Goal: Check status: Check status

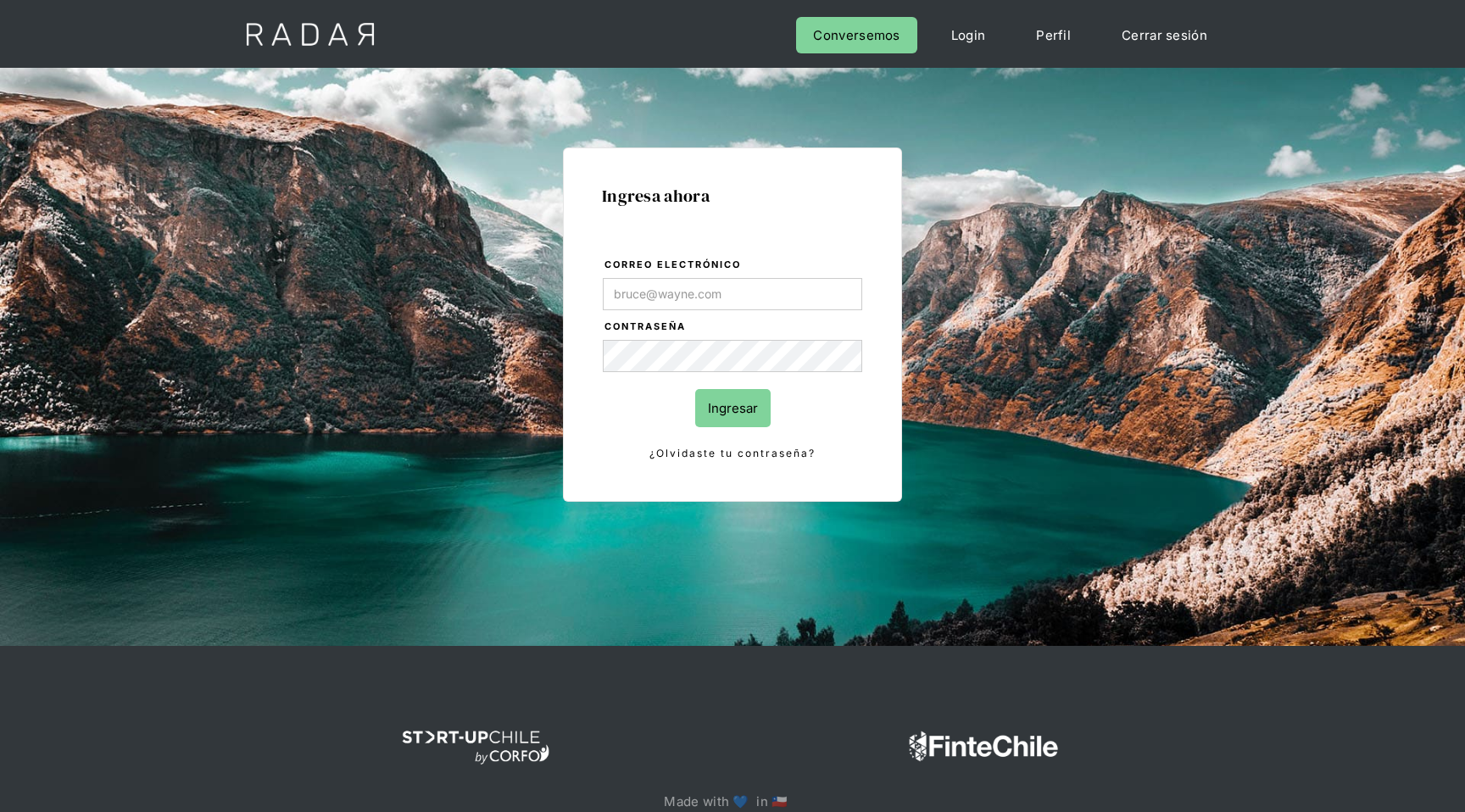
click at [754, 297] on input "Correo electrónico" at bounding box center [732, 293] width 259 height 32
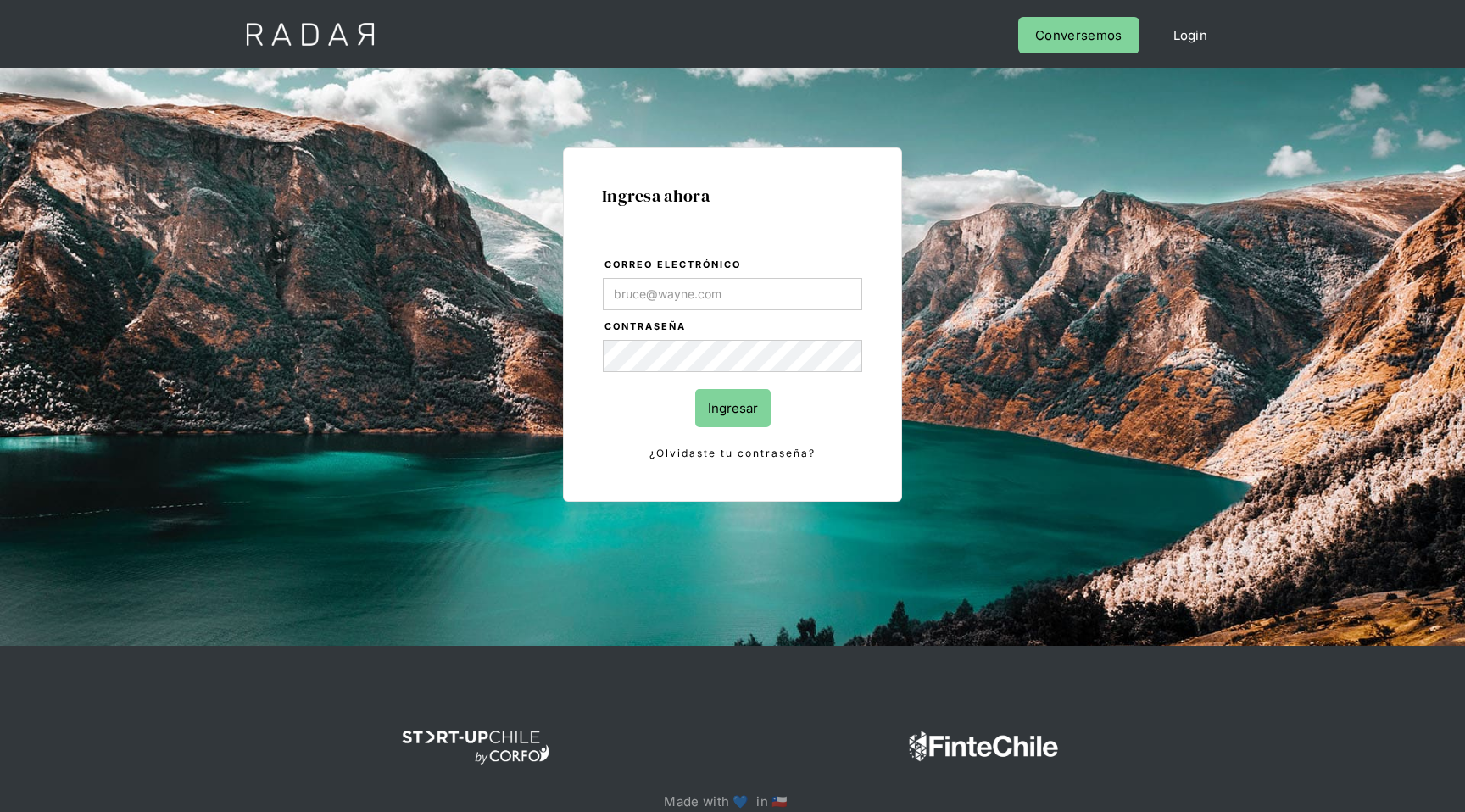
type input "[EMAIL_ADDRESS][DOMAIN_NAME]"
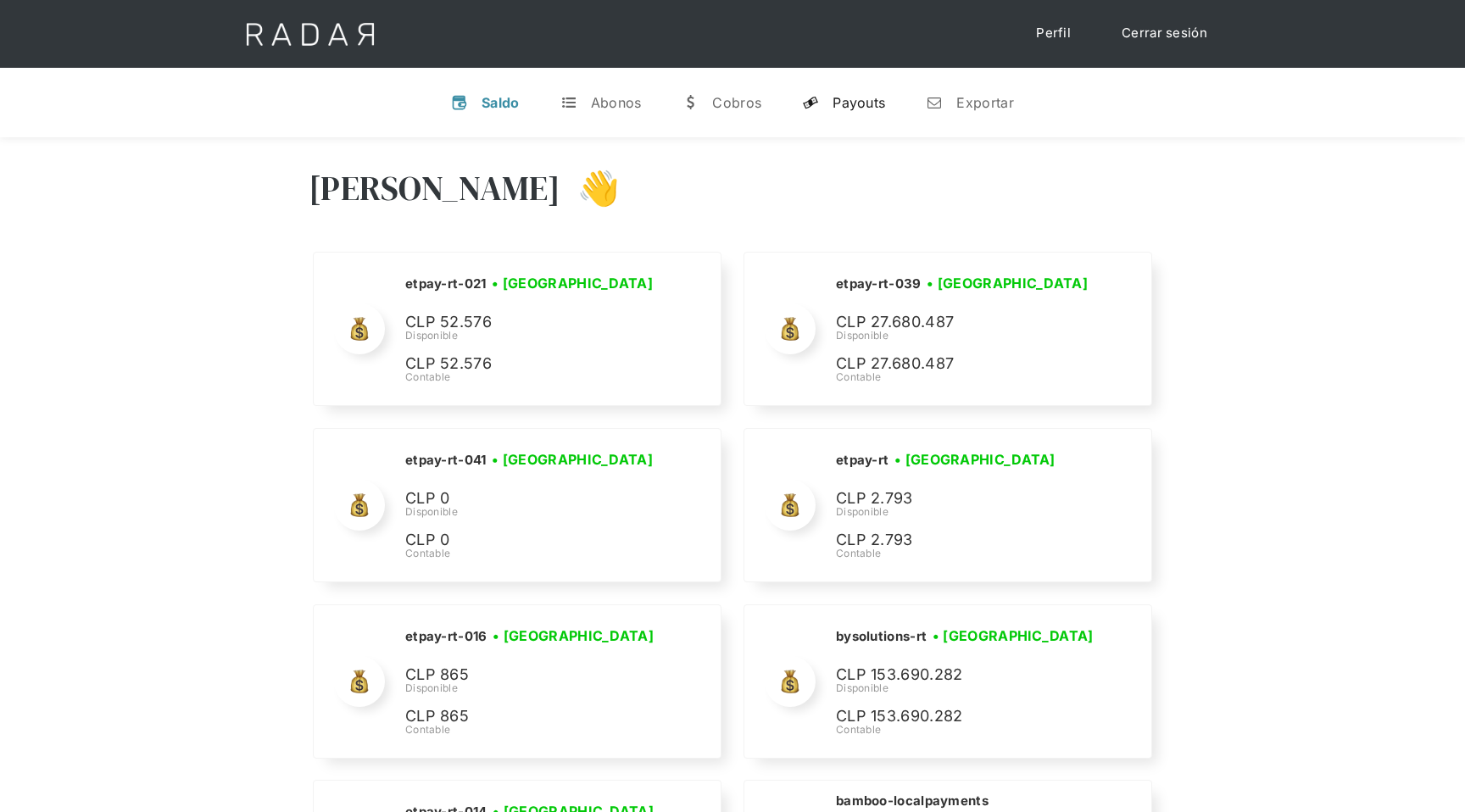
click at [860, 108] on div "Payouts" at bounding box center [859, 102] width 53 height 17
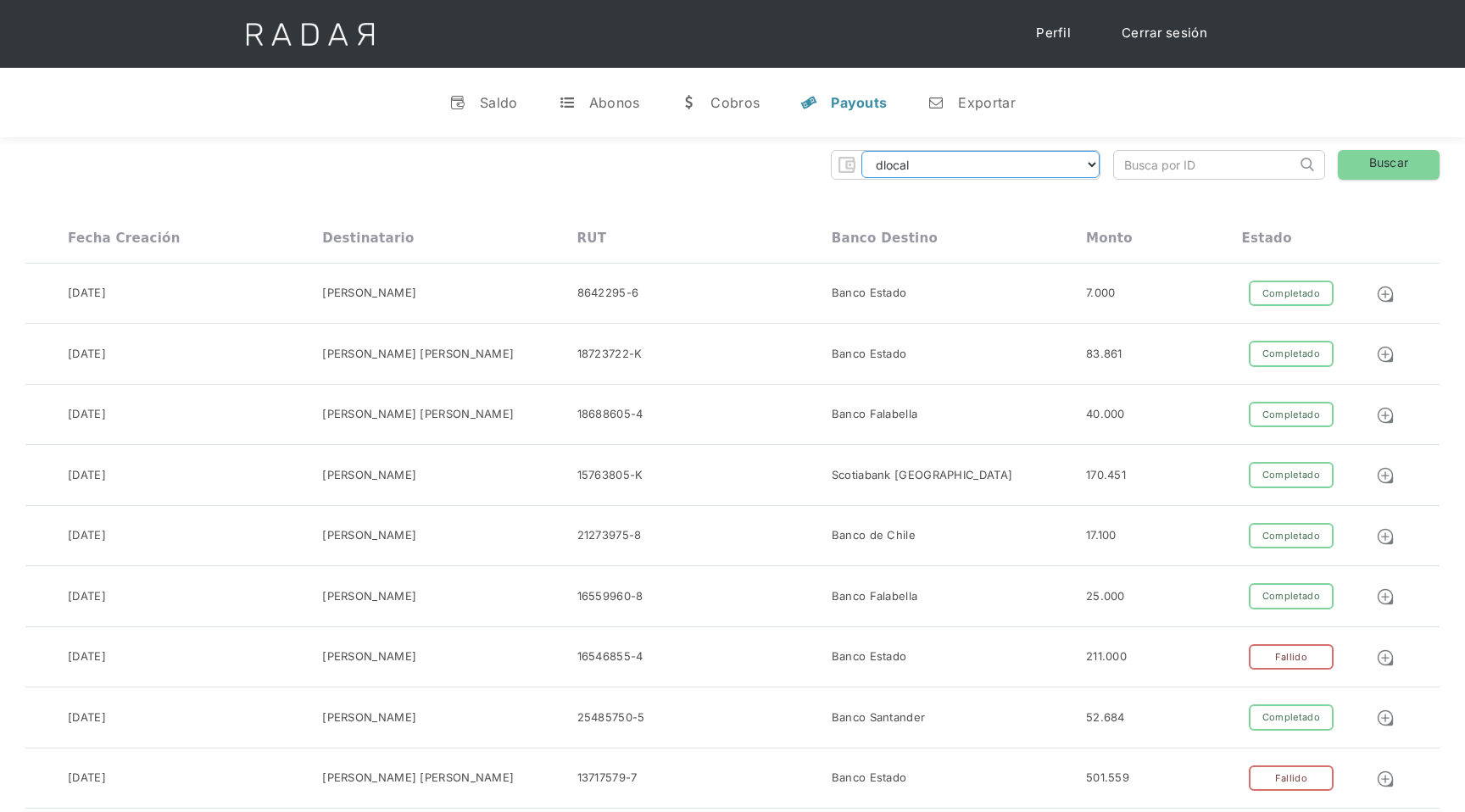
click at [1023, 166] on select "dlocal demergechile fcacl2 remitee clpro coster urigol radar-cliente radar-clie…" at bounding box center [980, 165] width 238 height 27
click at [1042, 175] on select "dlocal demergechile fcacl2 remitee clpro coster urigol radar-cliente radar-clie…" at bounding box center [980, 165] width 238 height 27
select select "cleo-transfer"
click at [861, 151] on select "dlocal demergechile fcacl2 remitee clpro coster urigol radar-cliente radar-clie…" at bounding box center [980, 165] width 238 height 27
click at [1163, 161] on input "search" at bounding box center [1205, 165] width 182 height 28
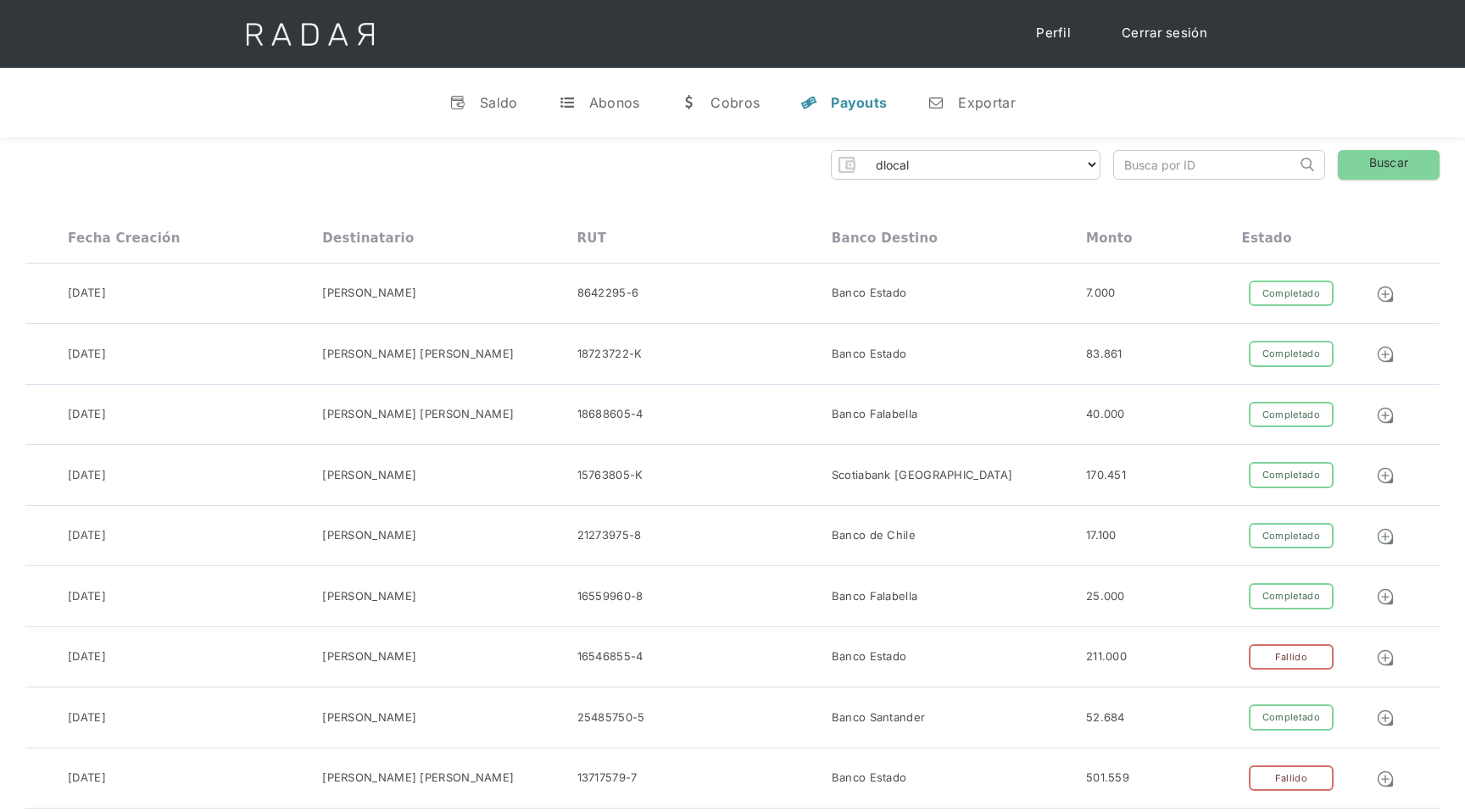
click at [1185, 164] on input "search" at bounding box center [1205, 165] width 182 height 28
paste input "f6f606d7-94bf-48ee-bf75-3daf78d283f6"
type input "f6f606d7-94bf-48ee-bf75-3daf78d283f6"
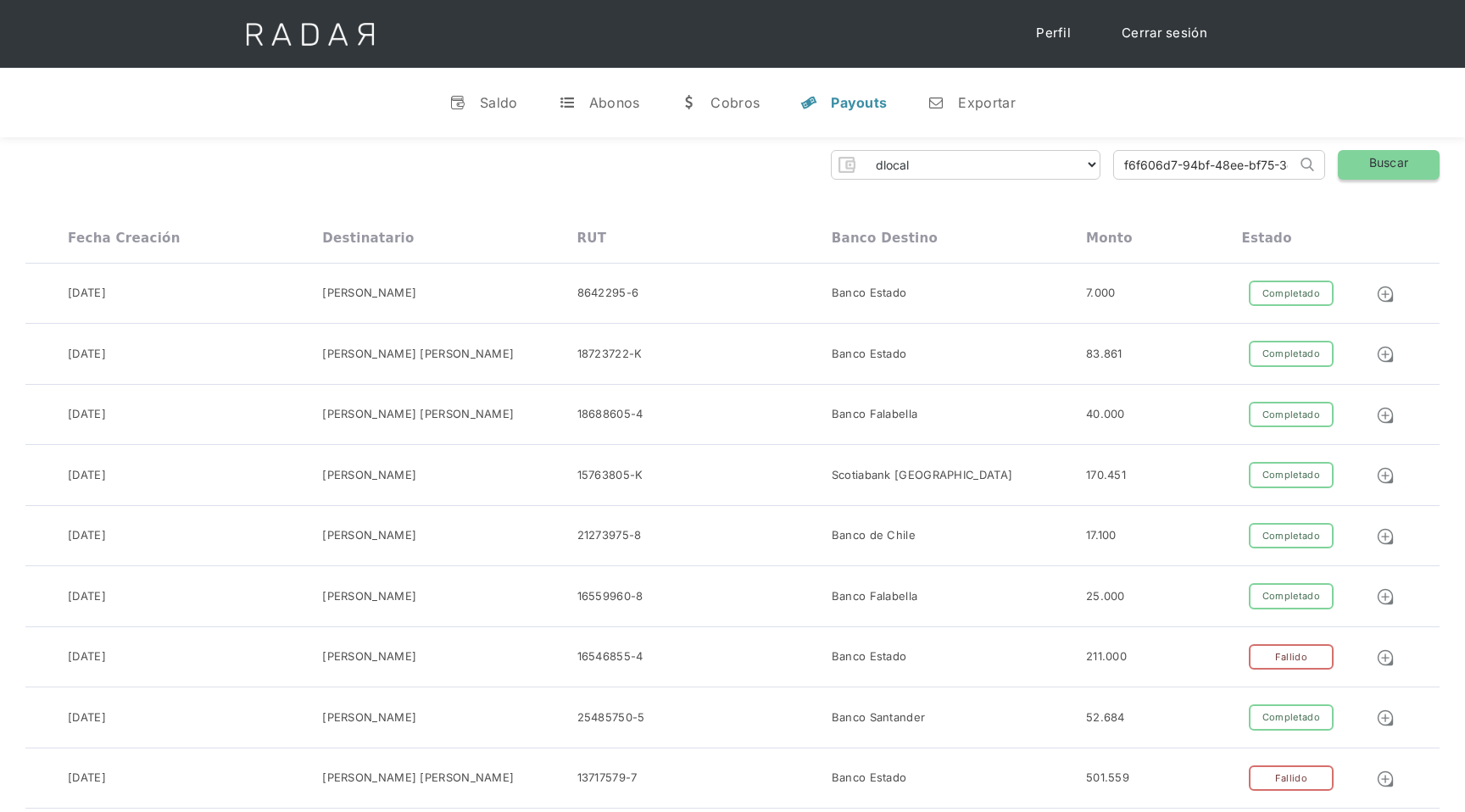
click at [1410, 166] on link "Buscar" at bounding box center [1389, 165] width 101 height 29
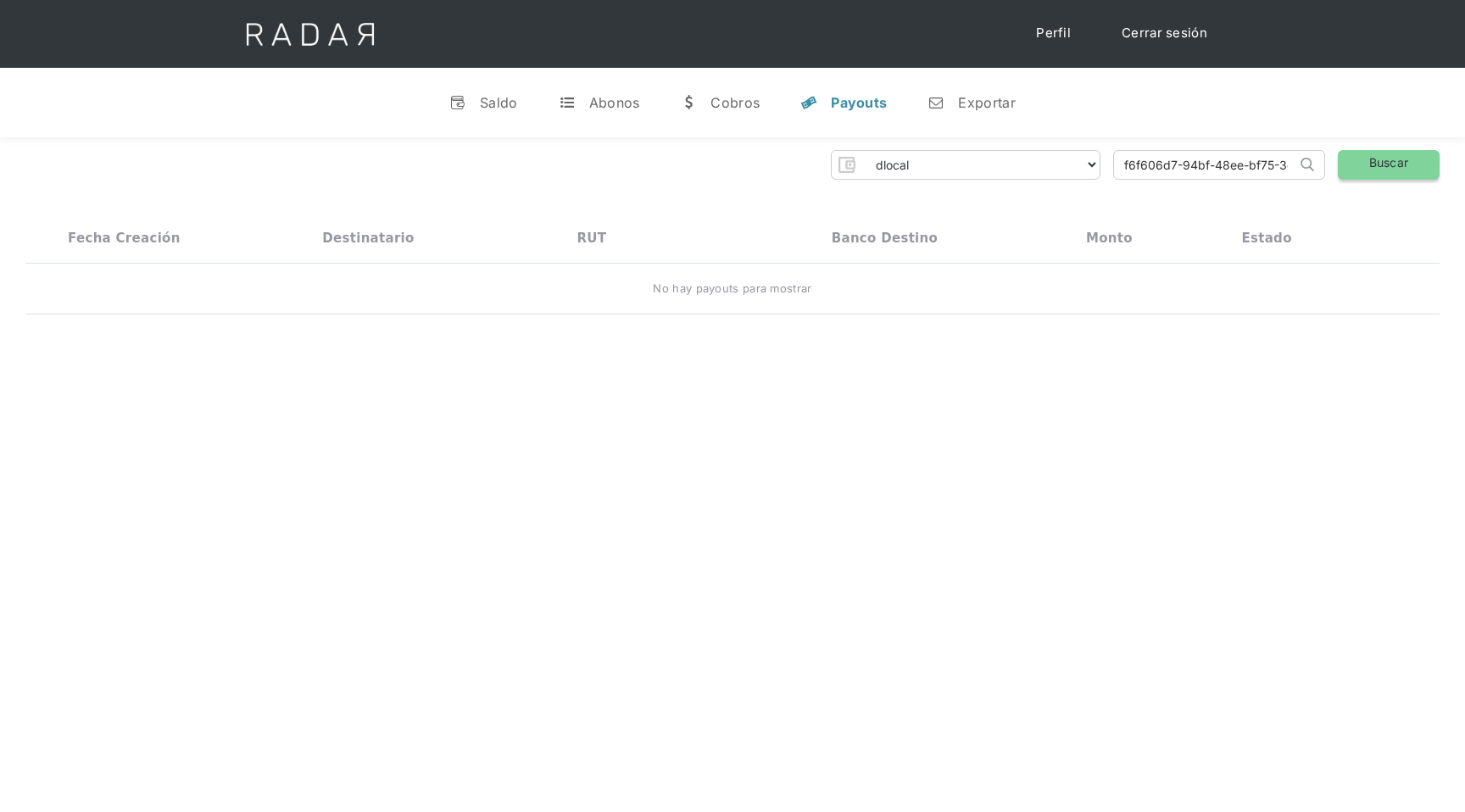
click at [1385, 173] on link "Buscar" at bounding box center [1389, 165] width 101 height 29
click at [1085, 163] on select "dlocal demergechile fcacl2 remitee clpro coster urigol radar-cliente radar-clie…" at bounding box center [980, 165] width 238 height 27
click at [861, 151] on select "dlocal demergechile fcacl2 remitee clpro coster urigol radar-cliente radar-clie…" at bounding box center [980, 165] width 238 height 27
click at [1387, 168] on link "Buscar" at bounding box center [1389, 165] width 101 height 29
click at [1202, 167] on input "f6f606d7-94bf-48ee-bf75-3daf78d283f6" at bounding box center [1205, 165] width 182 height 28
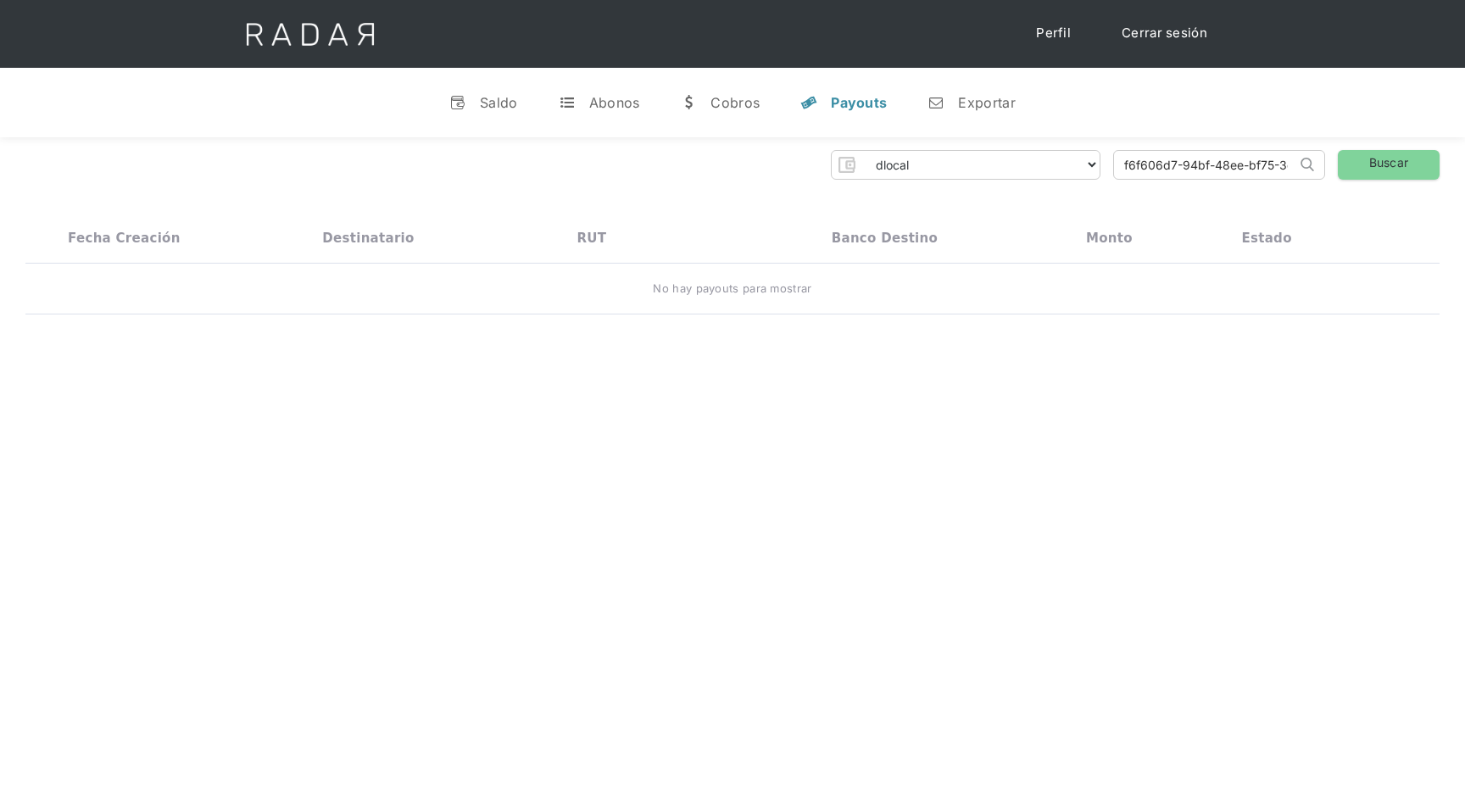
click at [1202, 167] on input "f6f606d7-94bf-48ee-bf75-3daf78d283f6" at bounding box center [1205, 165] width 182 height 28
click at [1217, 170] on input "f6f606d7-94bf-48ee-bf75-3daf78d283f6" at bounding box center [1205, 165] width 182 height 28
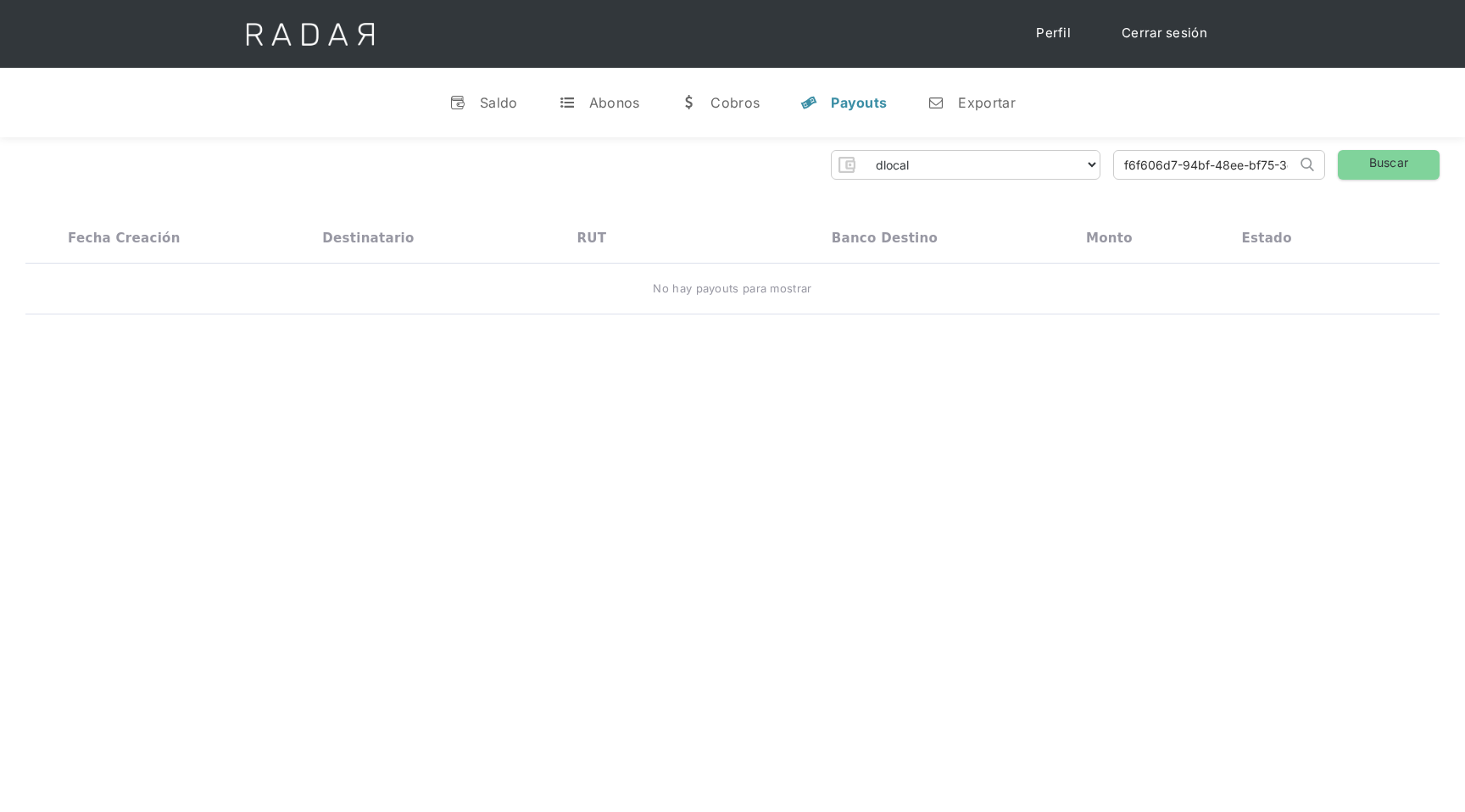
click at [1267, 175] on input "f6f606d7-94bf-48ee-bf75-3daf78d283f6" at bounding box center [1205, 165] width 182 height 28
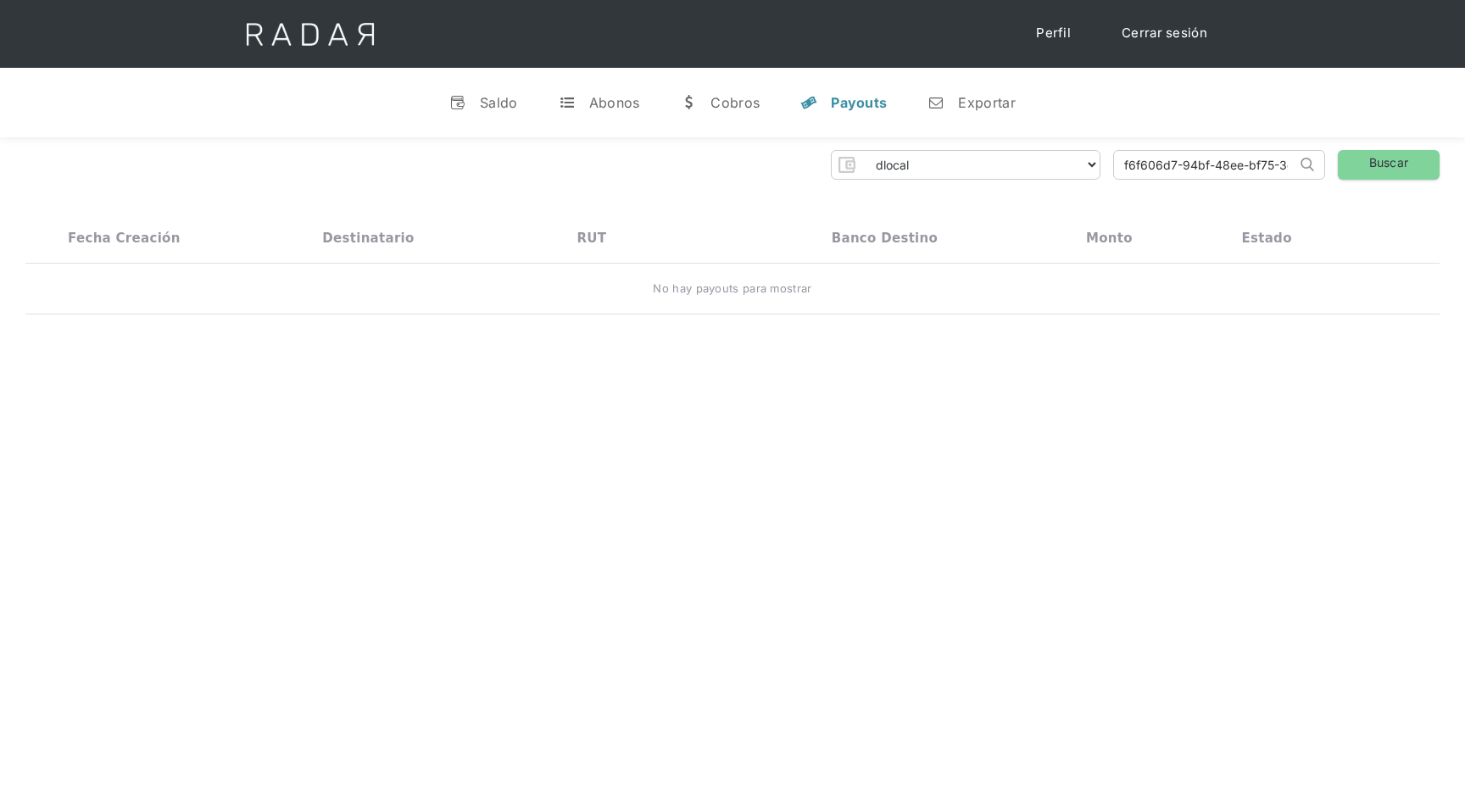
click at [1228, 169] on input "f6f606d7-94bf-48ee-bf75-3daf78d283f6" at bounding box center [1205, 165] width 182 height 28
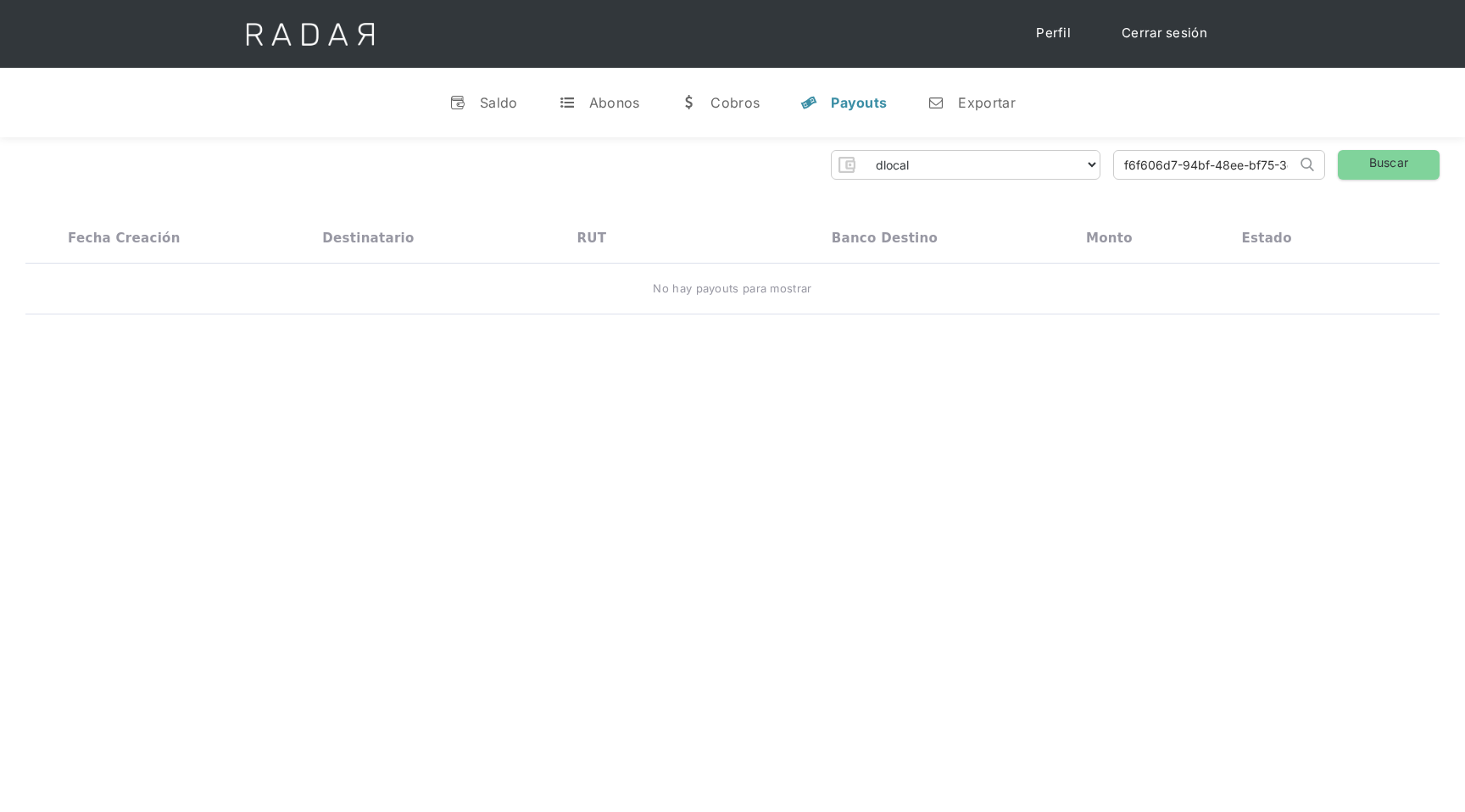
click at [1228, 169] on input "f6f606d7-94bf-48ee-bf75-3daf78d283f6" at bounding box center [1205, 165] width 182 height 28
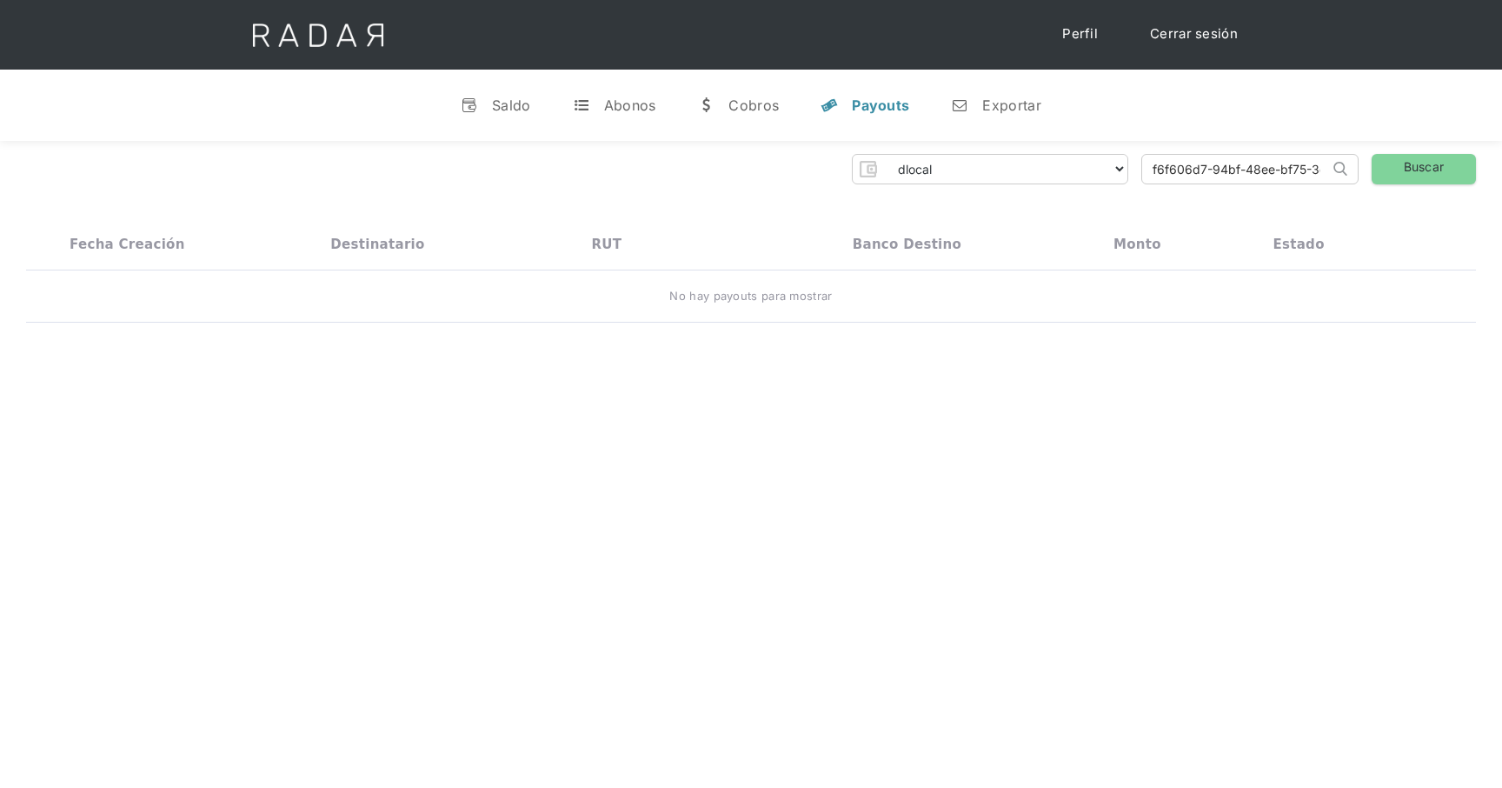
click at [1209, 159] on input "f6f606d7-94bf-48ee-bf75-3daf78d283f6" at bounding box center [1235, 169] width 187 height 29
click at [1101, 163] on select "dlocal demergechile fcacl2 remitee clpro coster urigol radar-cliente radar-clie…" at bounding box center [1005, 169] width 244 height 28
select select "cleo-transfer"
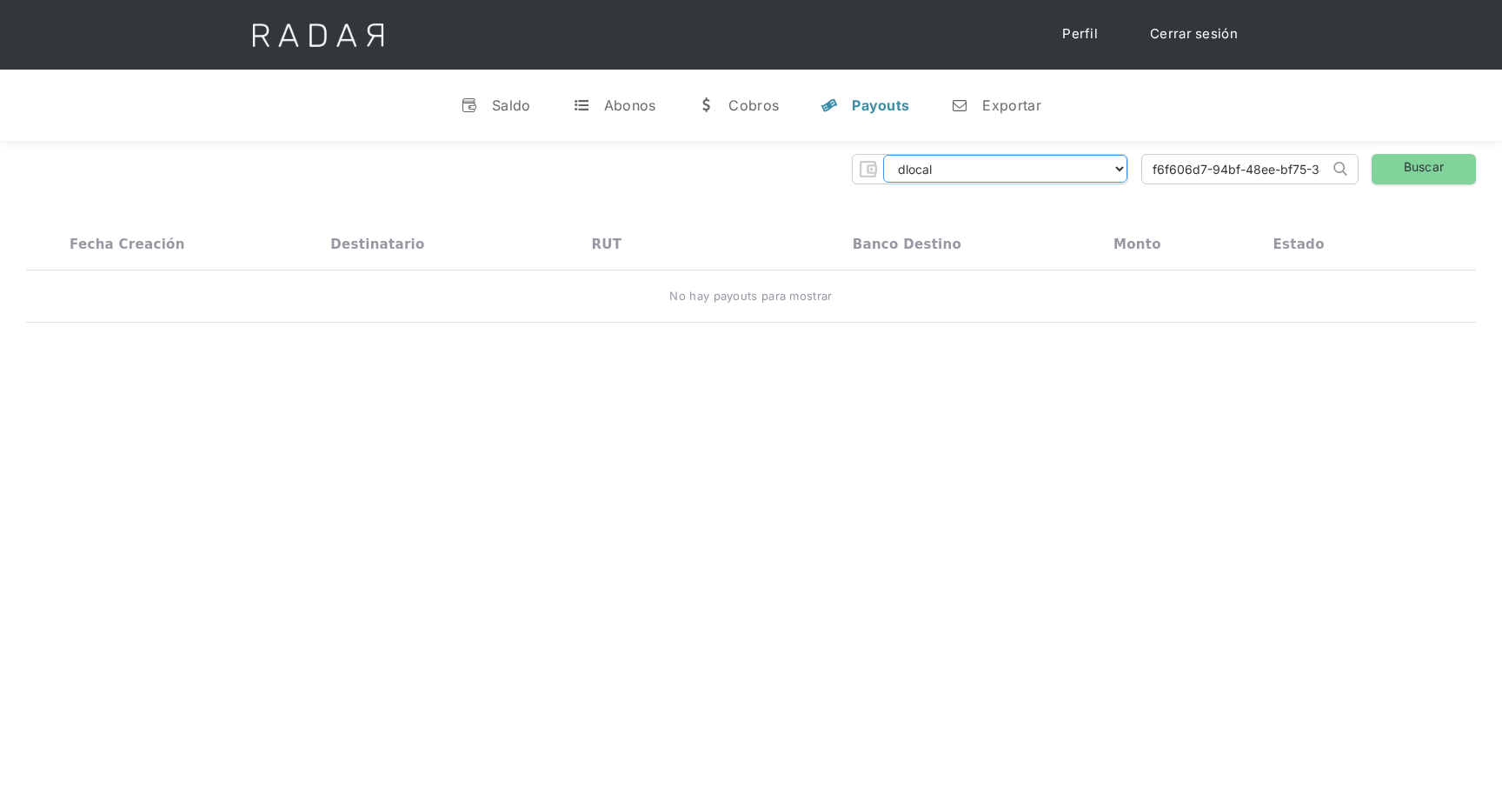
click at [883, 155] on select "dlocal demergechile fcacl2 remitee clpro coster urigol radar-cliente radar-clie…" at bounding box center [1005, 169] width 244 height 28
click at [1414, 167] on link "Buscar" at bounding box center [1424, 169] width 104 height 30
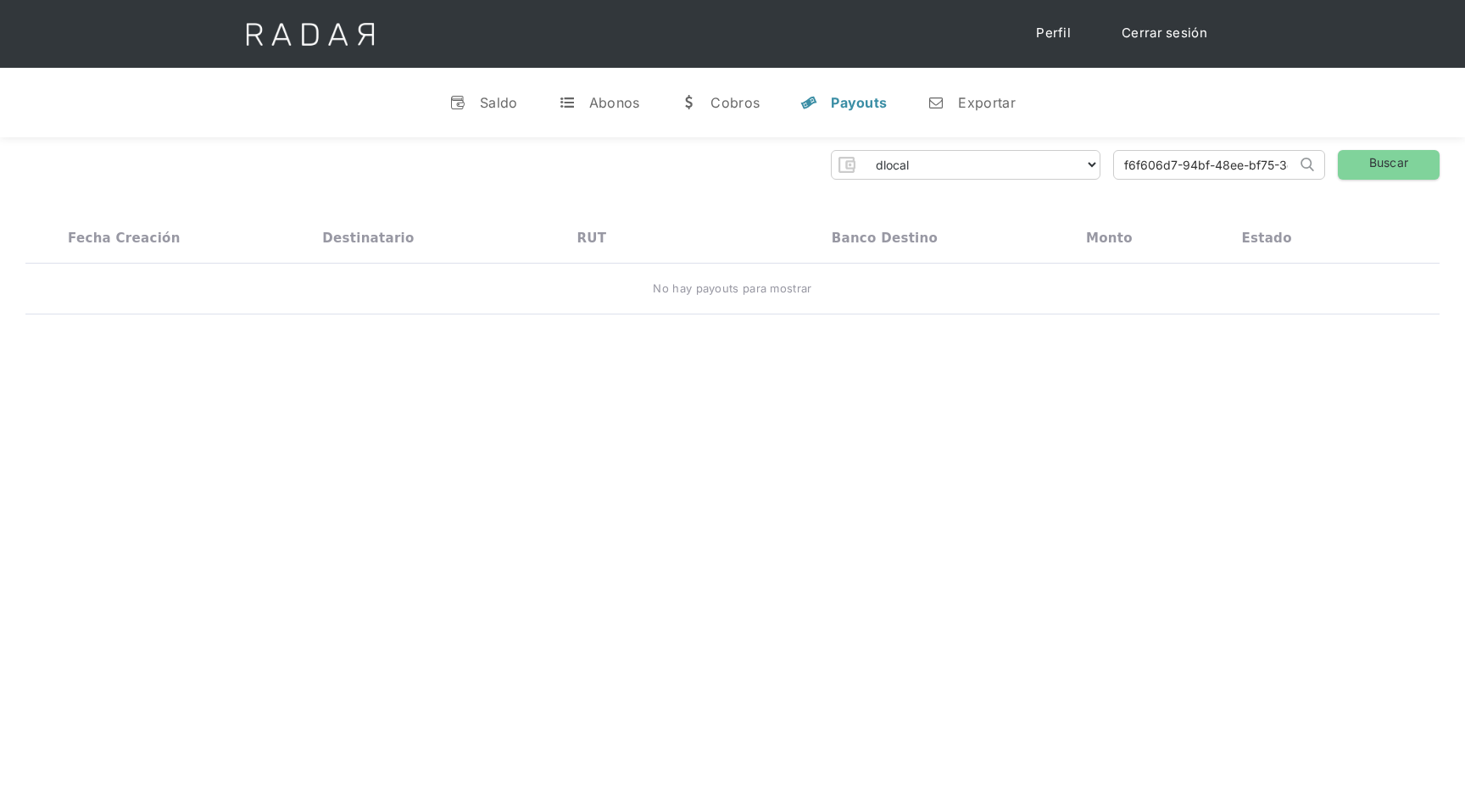
click at [1176, 166] on input "f6f606d7-94bf-48ee-bf75-3daf78d283f6" at bounding box center [1205, 165] width 182 height 28
paste input "a30bf9a0-848c-43ba-827d-b391cd4769c3"
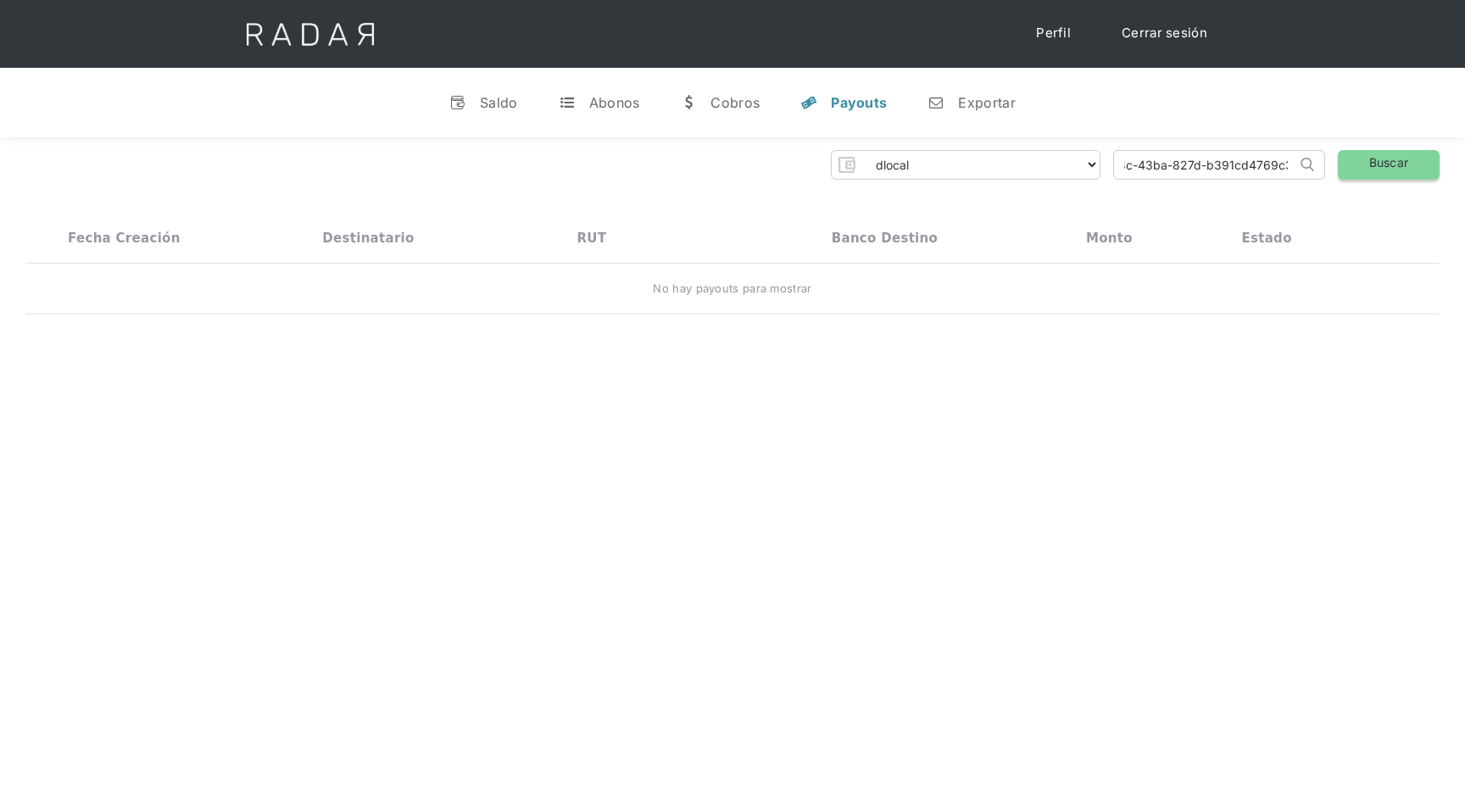
type input "a30bf9a0-848c-43ba-827d-b391cd4769c3"
click at [1386, 167] on link "Buscar" at bounding box center [1389, 165] width 101 height 29
